Goal: Download file/media

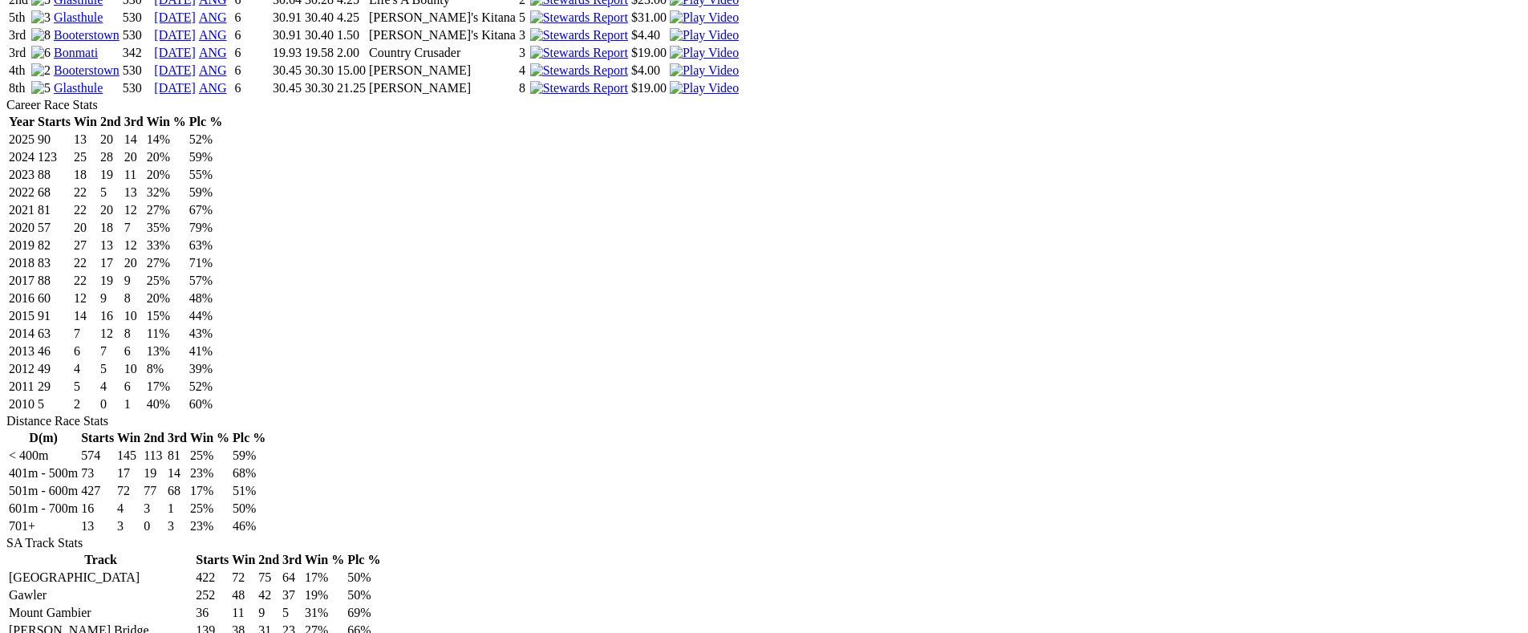
scroll to position [691, 0]
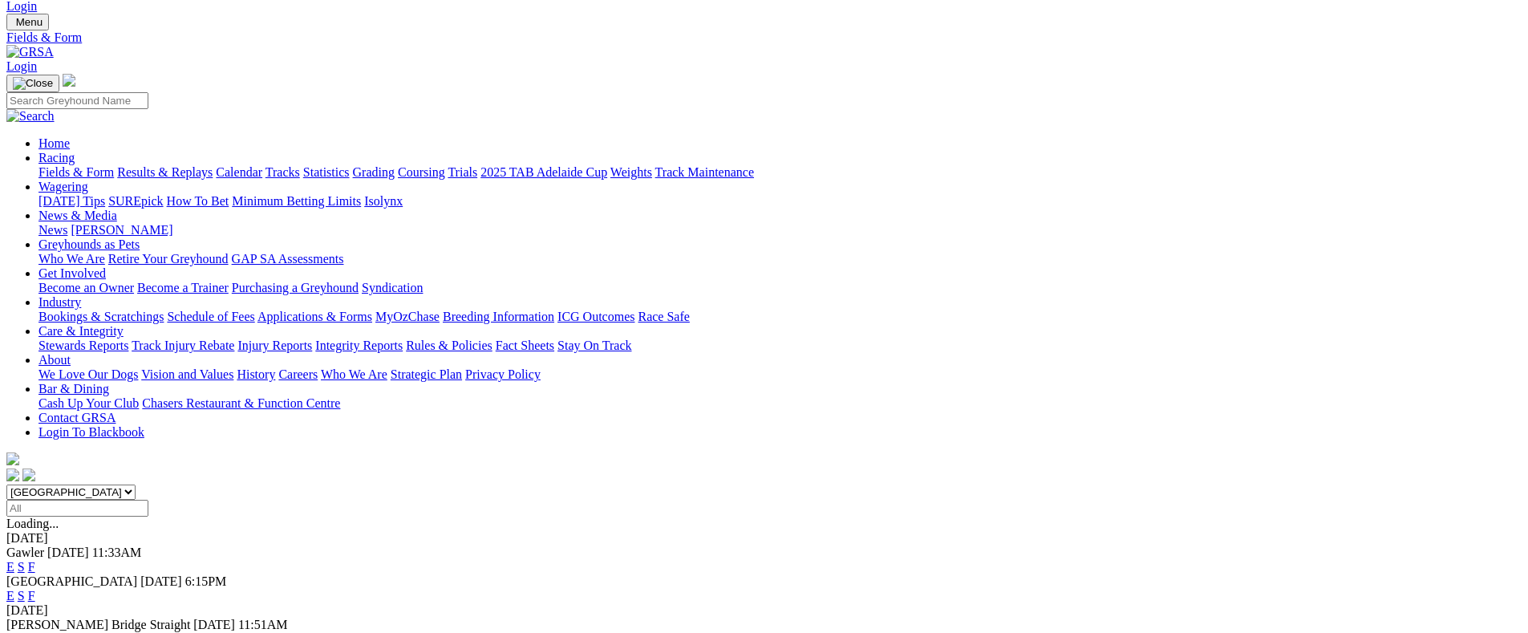
scroll to position [38, 0]
click at [35, 632] on link "F" at bounding box center [31, 639] width 7 height 14
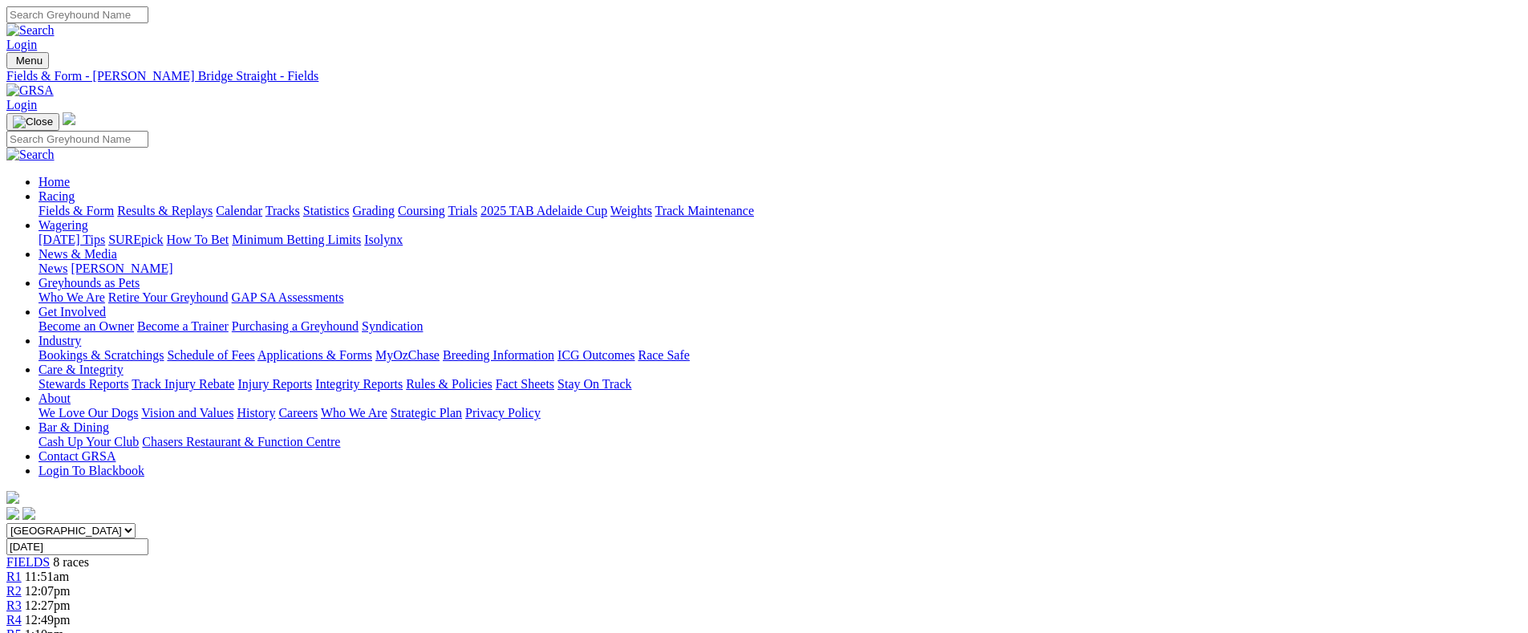
click at [868, 209] on link "CSV (Excel)" at bounding box center [835, 203] width 66 height 14
